Goal: Find specific page/section: Find specific page/section

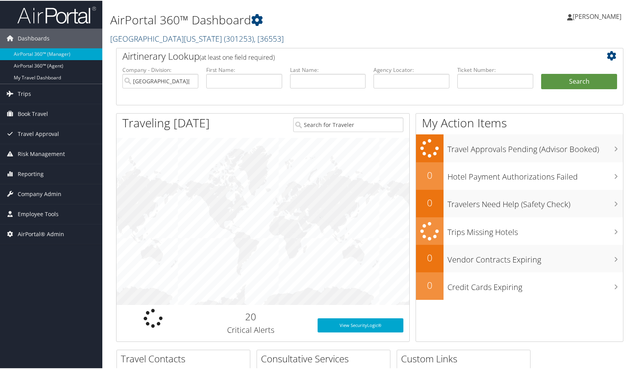
click at [224, 41] on span "( 301253 )" at bounding box center [239, 38] width 30 height 11
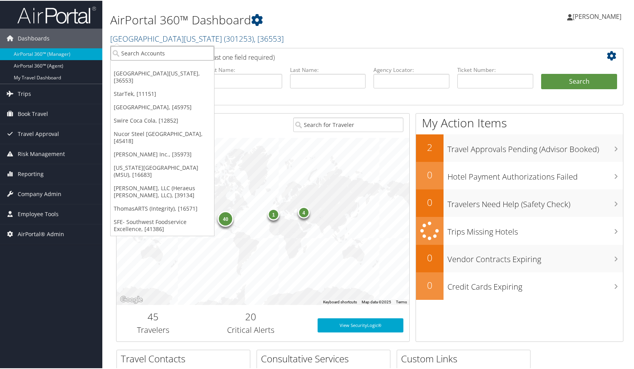
click at [175, 48] on input "search" at bounding box center [162, 52] width 103 height 15
type input "301893"
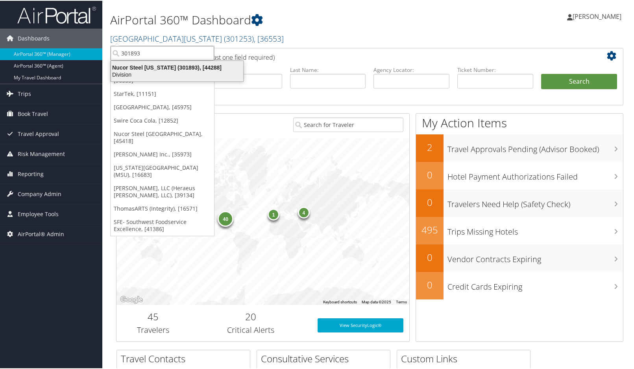
click at [164, 66] on div "Nucor Steel Arkansas (301893), [44288]" at bounding box center [177, 66] width 142 height 7
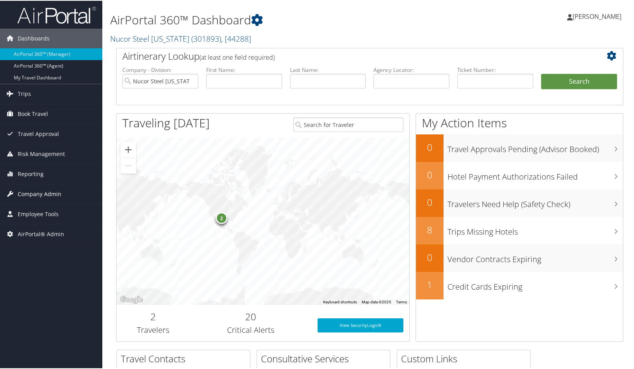
click at [31, 190] on span "Company Admin" at bounding box center [40, 194] width 44 height 20
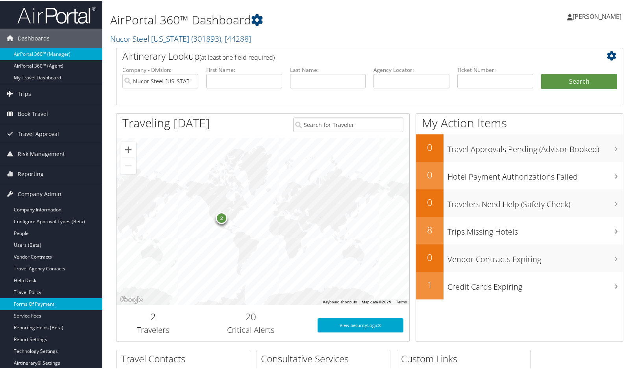
click at [36, 306] on link "Forms Of Payment" at bounding box center [51, 304] width 102 height 12
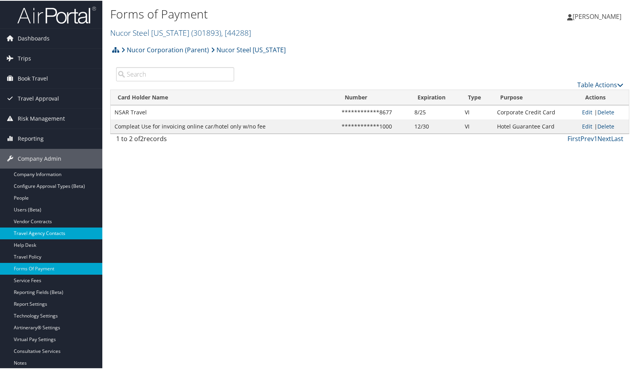
click at [44, 232] on link "Travel Agency Contacts" at bounding box center [51, 233] width 102 height 12
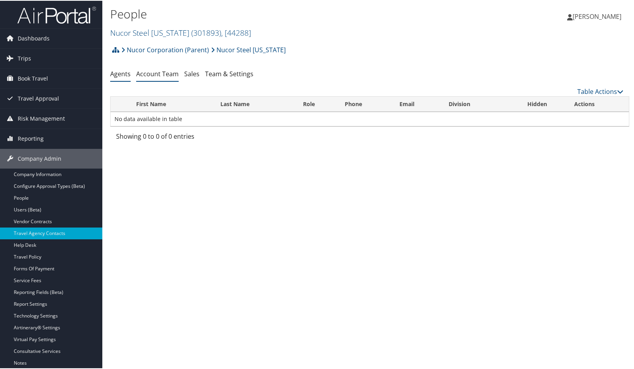
click at [154, 71] on link "Account Team" at bounding box center [157, 73] width 42 height 9
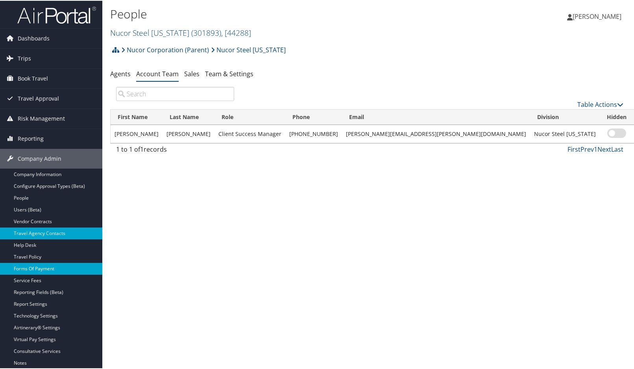
click at [31, 262] on link "Forms Of Payment" at bounding box center [51, 268] width 102 height 12
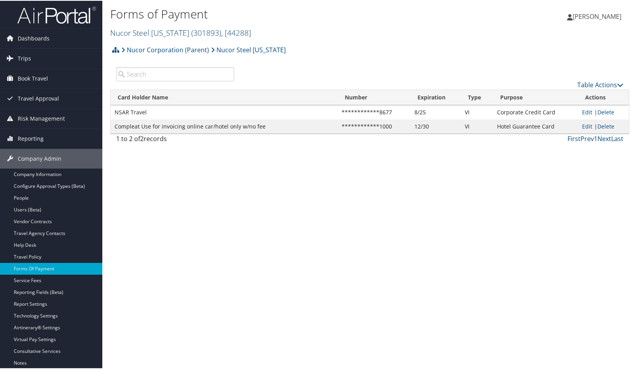
click at [241, 31] on span ", [ 44288 ]" at bounding box center [236, 32] width 30 height 11
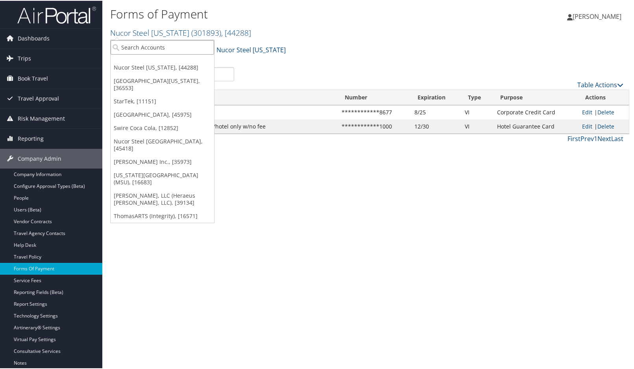
click at [153, 44] on input "search" at bounding box center [162, 46] width 103 height 15
type input "pomo"
click at [148, 63] on div "Cal Poly Pomona (301699), [14492]" at bounding box center [169, 60] width 127 height 7
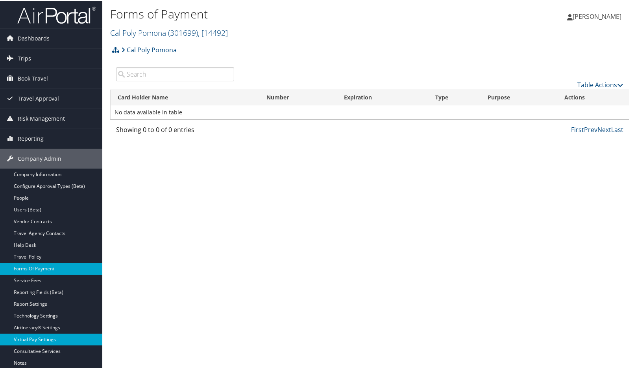
scroll to position [39, 0]
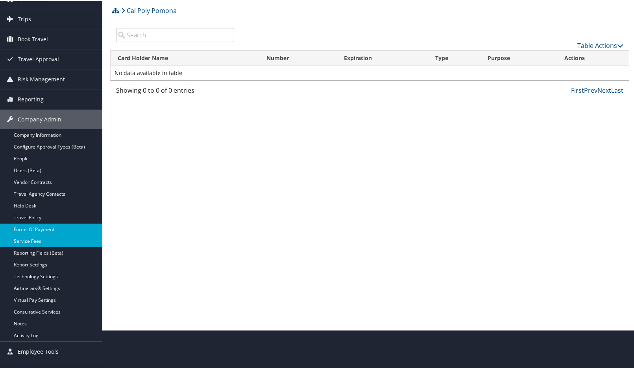
click at [31, 236] on link "Service Fees" at bounding box center [51, 241] width 102 height 12
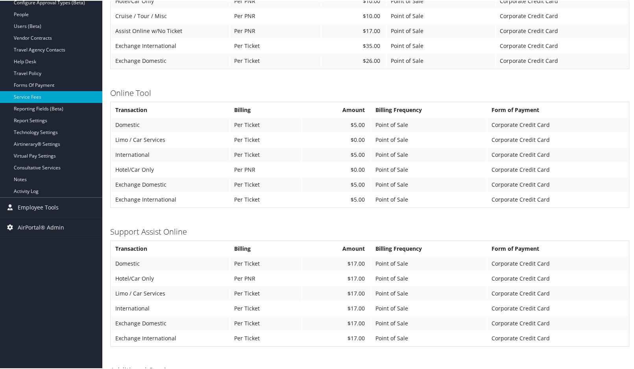
scroll to position [197, 0]
